Goal: Task Accomplishment & Management: Manage account settings

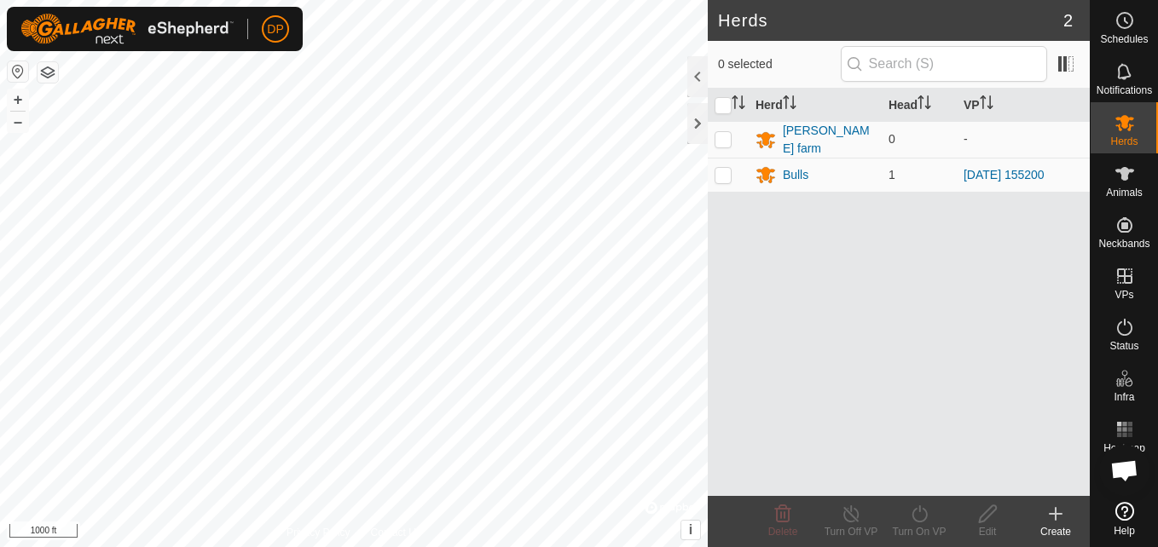
scroll to position [969, 0]
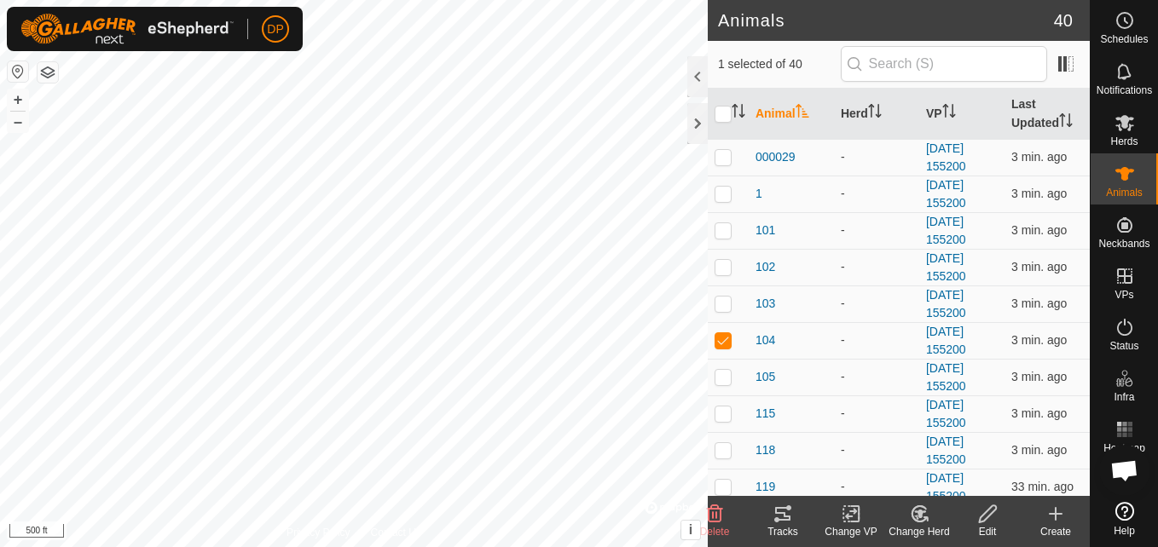
click at [778, 521] on icon at bounding box center [782, 514] width 15 height 14
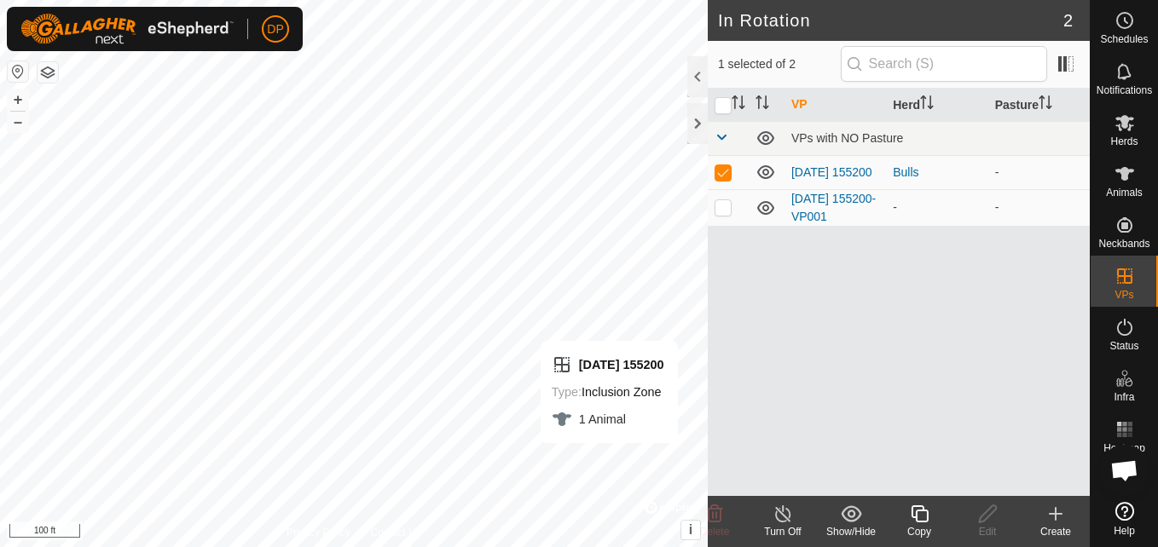
checkbox input "false"
checkbox input "true"
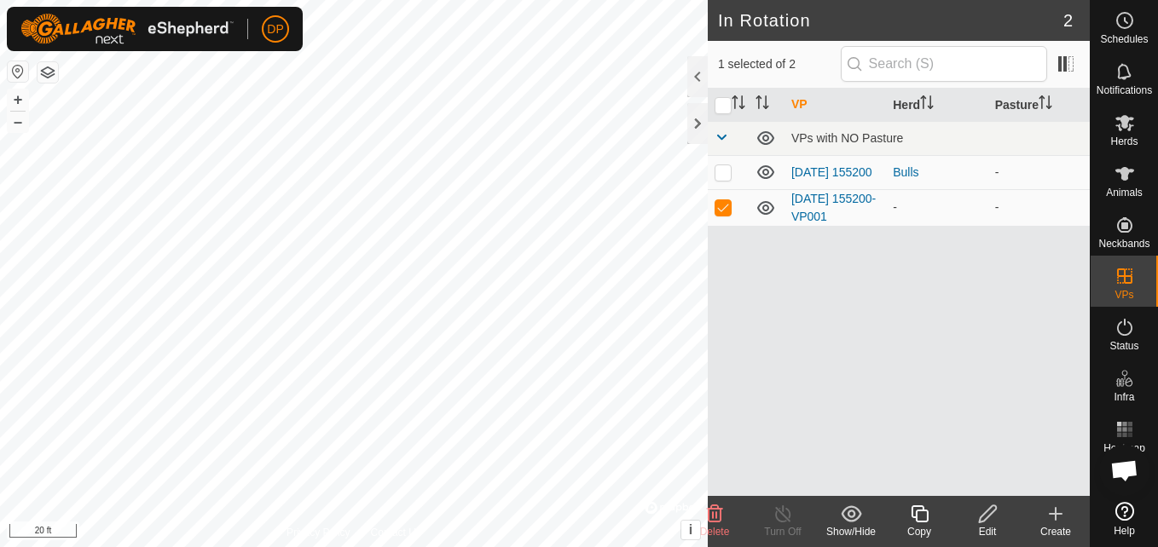
checkbox input "true"
checkbox input "false"
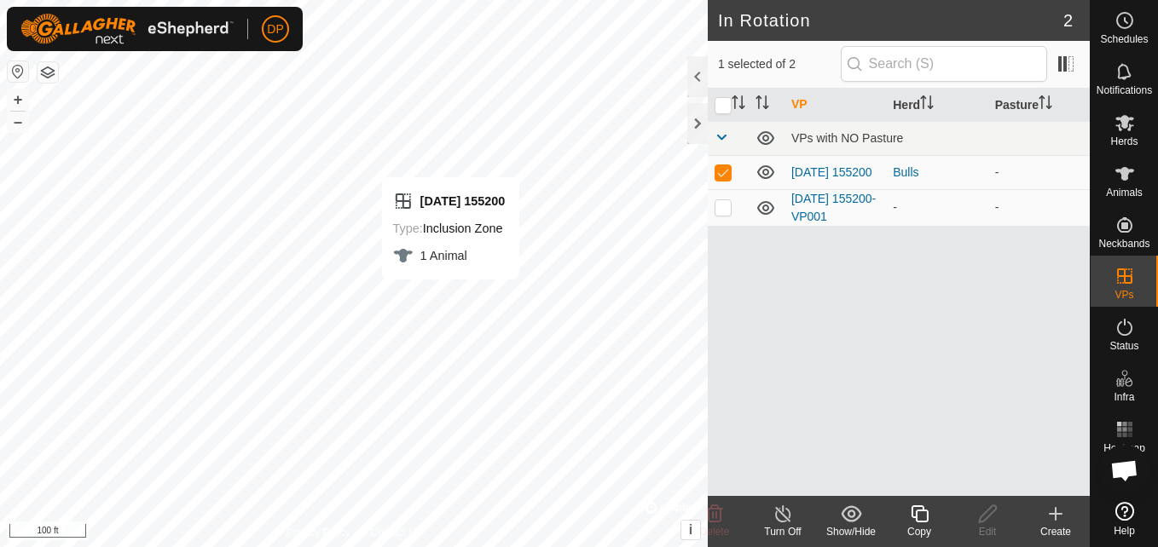
checkbox input "false"
checkbox input "true"
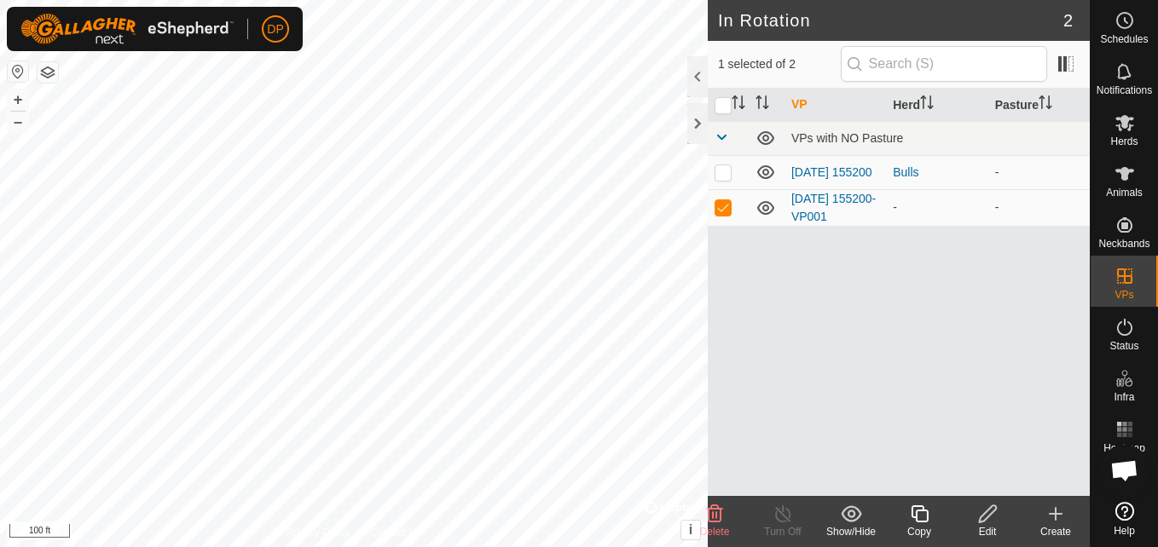
checkbox input "true"
checkbox input "false"
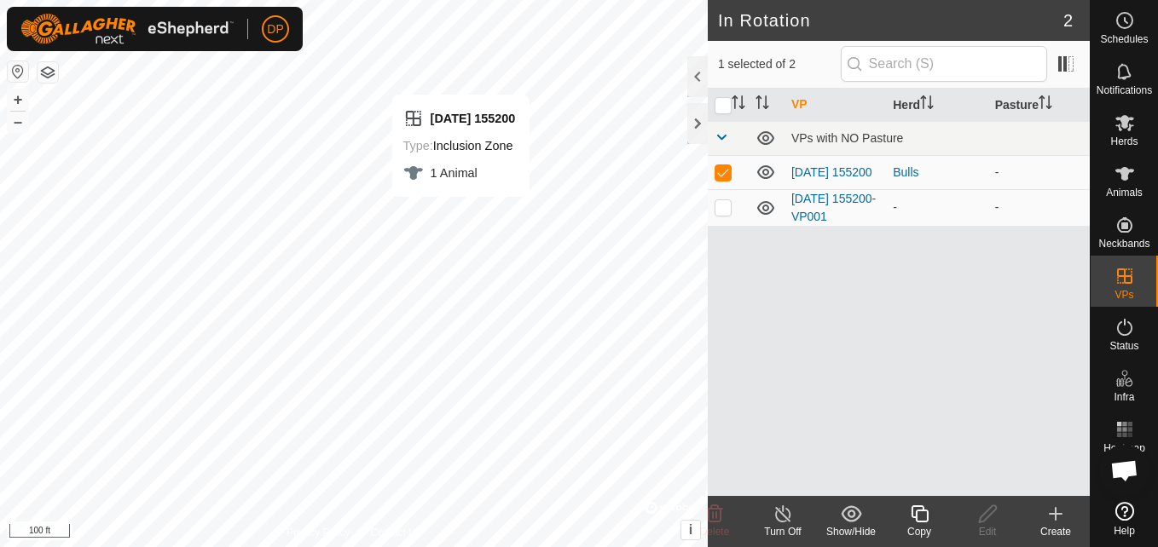
checkbox input "false"
checkbox input "true"
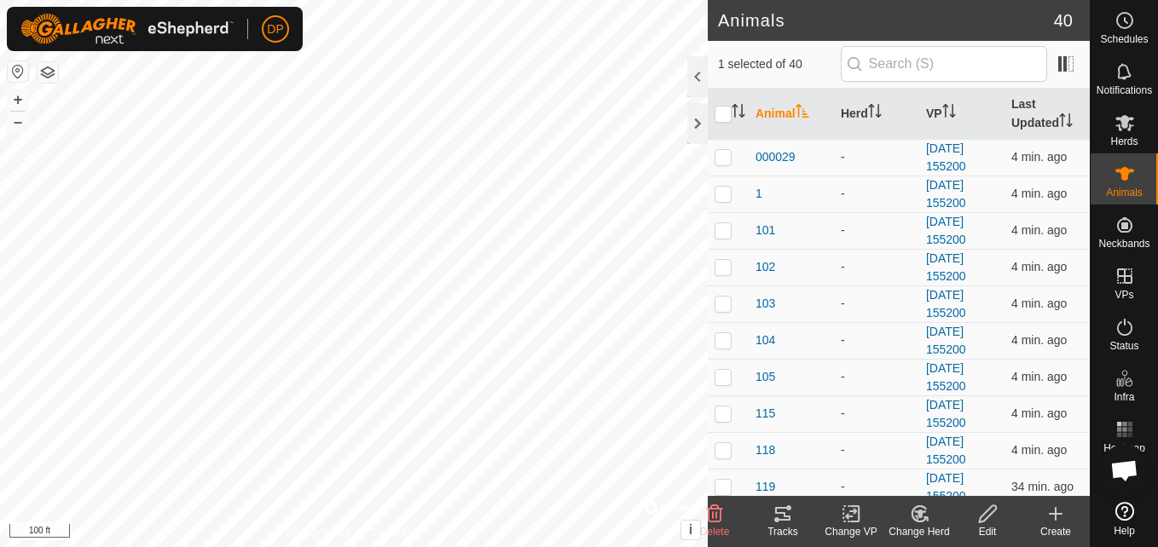
click at [786, 518] on icon at bounding box center [782, 514] width 15 height 14
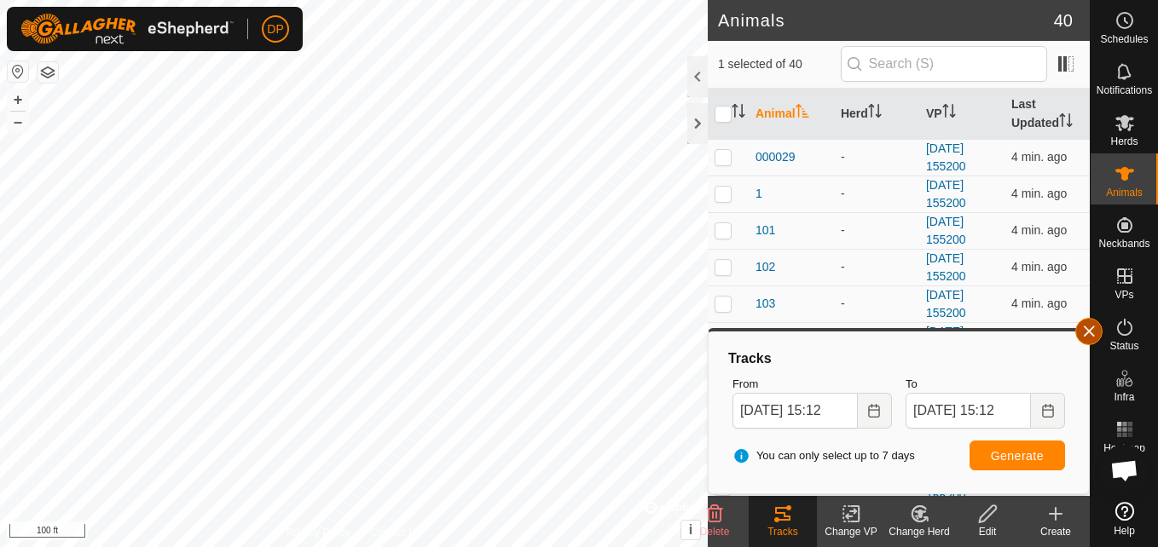
click at [1086, 333] on button "button" at bounding box center [1088, 331] width 27 height 27
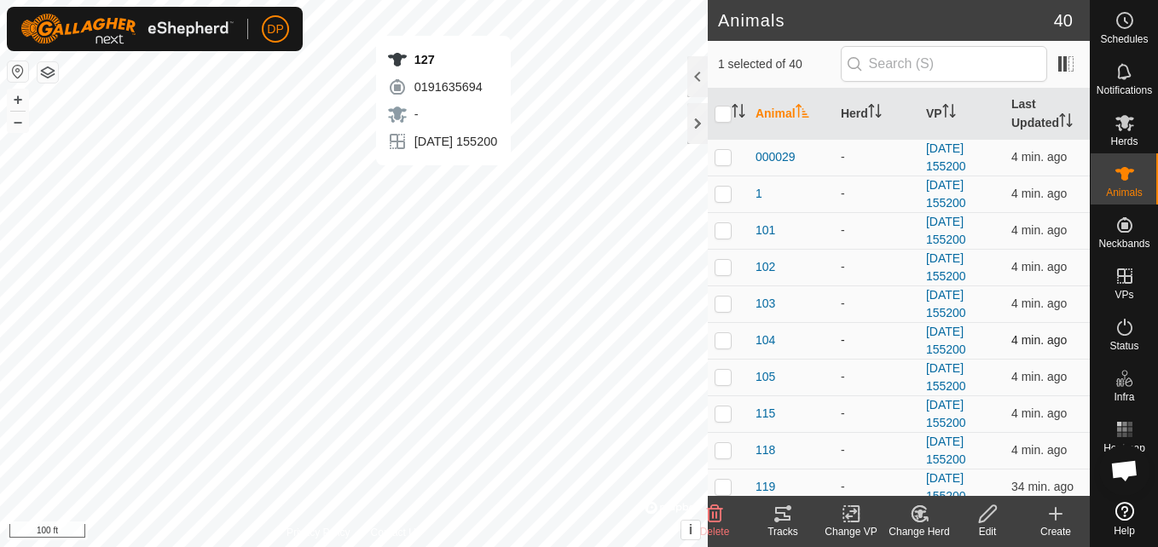
checkbox input "false"
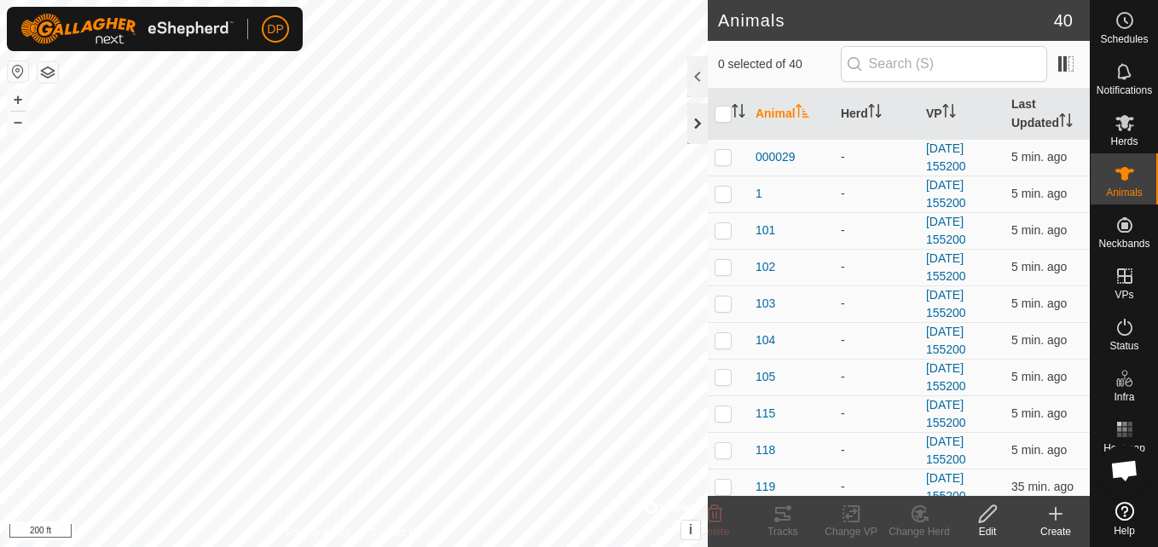
click at [697, 120] on div at bounding box center [697, 123] width 20 height 41
